Goal: Check status

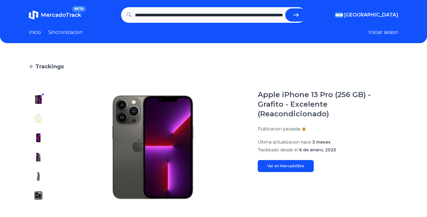
type input "**********"
click at [285, 8] on button "submit" at bounding box center [296, 14] width 22 height 13
type input "**********"
